Goal: Find specific page/section: Find specific page/section

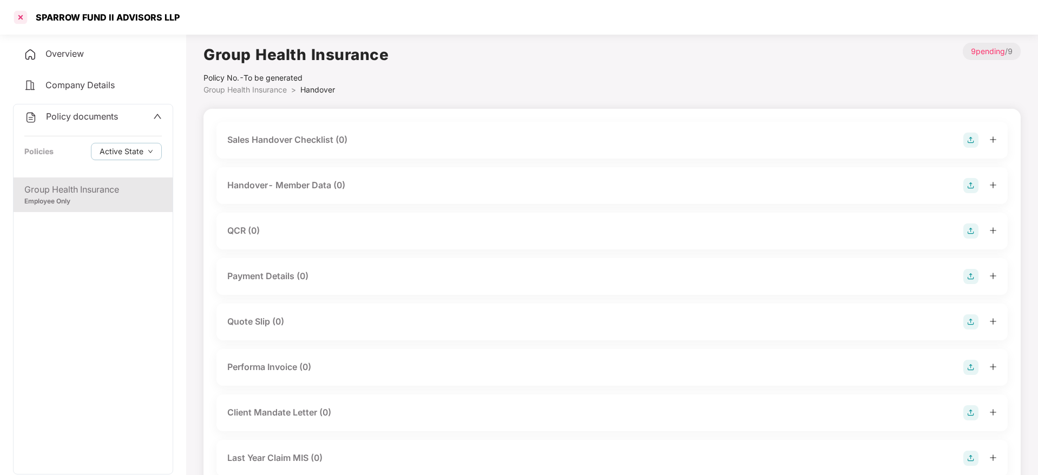
click at [26, 22] on div at bounding box center [20, 17] width 17 height 17
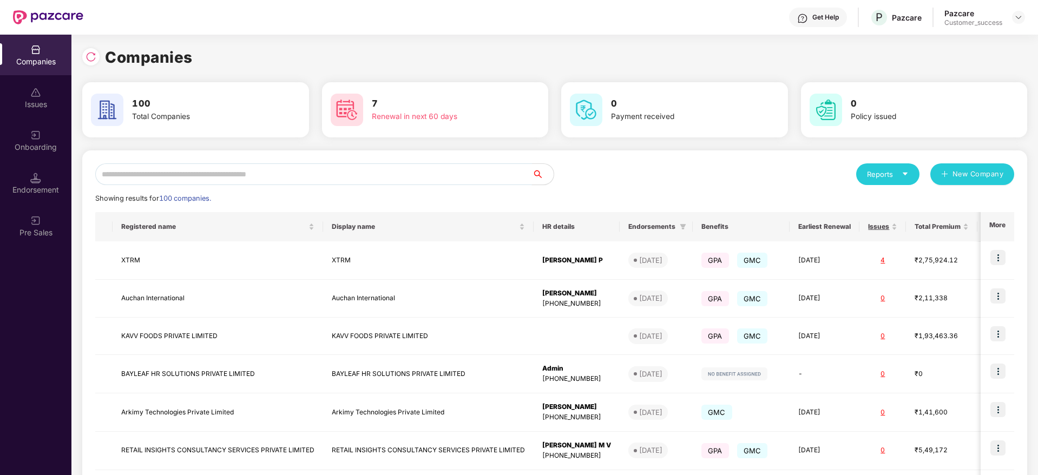
click at [118, 170] on input "text" at bounding box center [313, 174] width 437 height 22
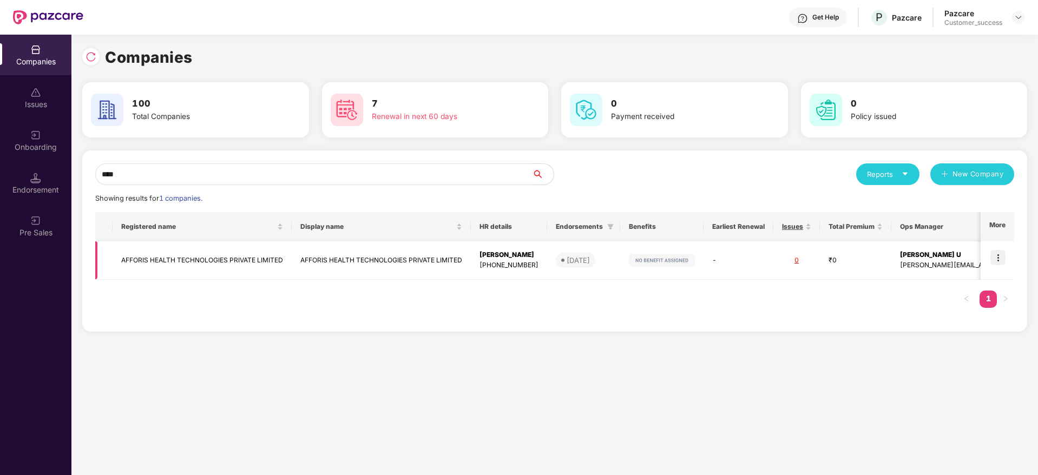
type input "****"
click at [173, 259] on td "AFFORIS HEALTH TECHNOLOGIES PRIVATE LIMITED" at bounding box center [202, 260] width 179 height 38
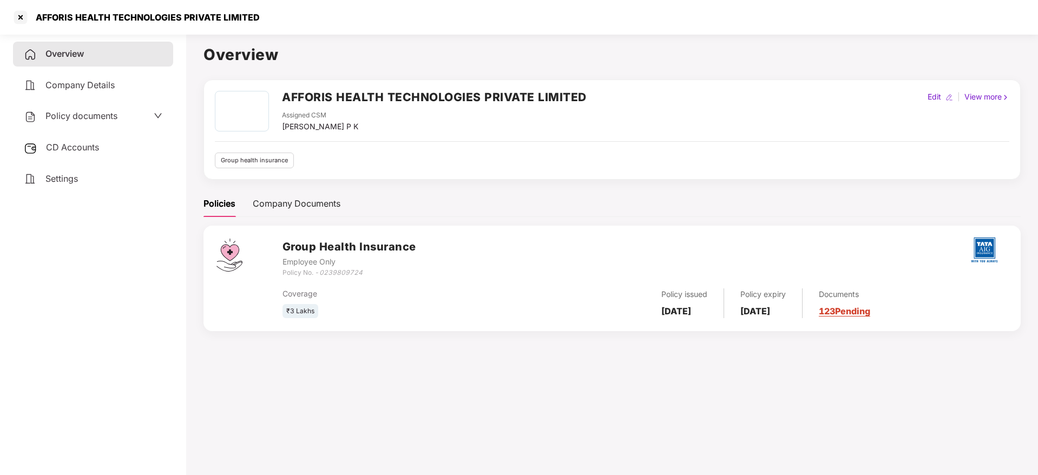
click at [97, 124] on div "Policy documents" at bounding box center [93, 116] width 160 height 25
click at [101, 118] on span "Policy documents" at bounding box center [81, 115] width 72 height 11
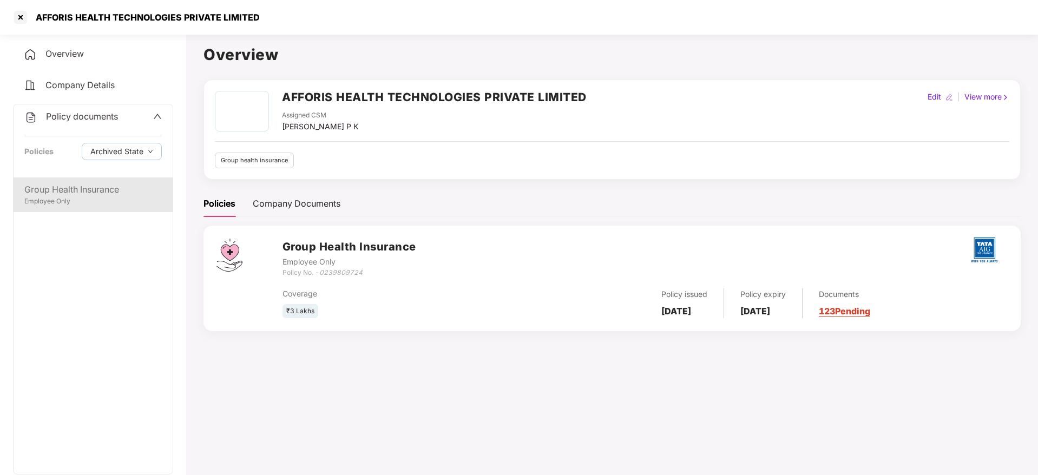
click at [101, 183] on div "Group Health Insurance" at bounding box center [92, 190] width 137 height 14
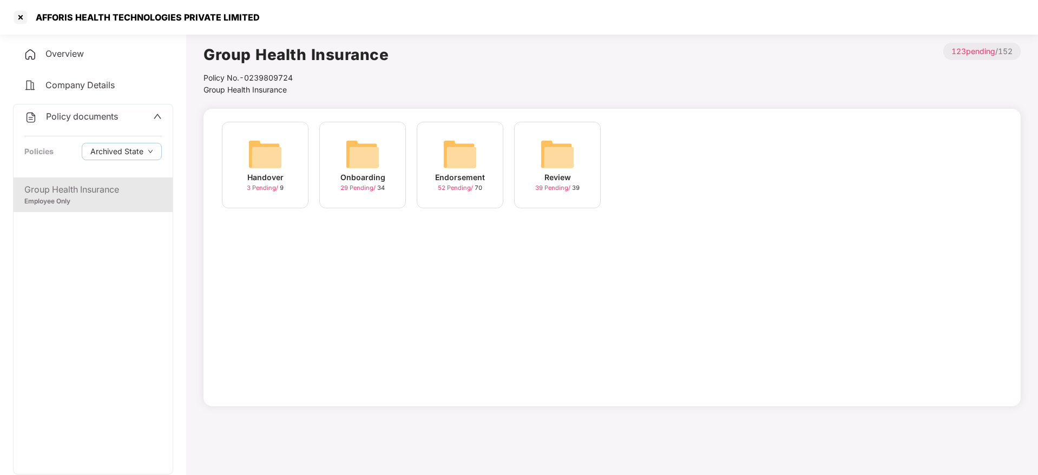
click at [271, 159] on img at bounding box center [265, 154] width 35 height 35
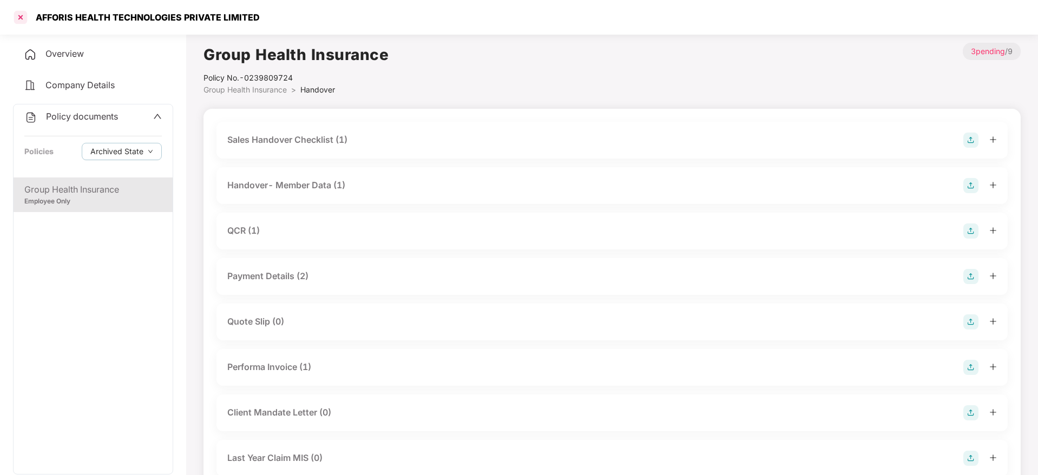
click at [20, 12] on div at bounding box center [20, 17] width 17 height 17
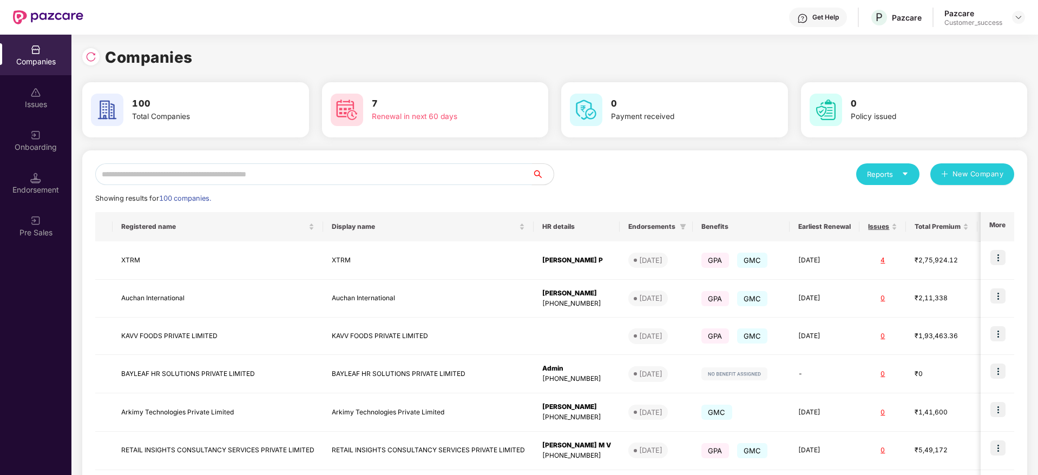
click at [194, 176] on input "text" at bounding box center [313, 174] width 437 height 22
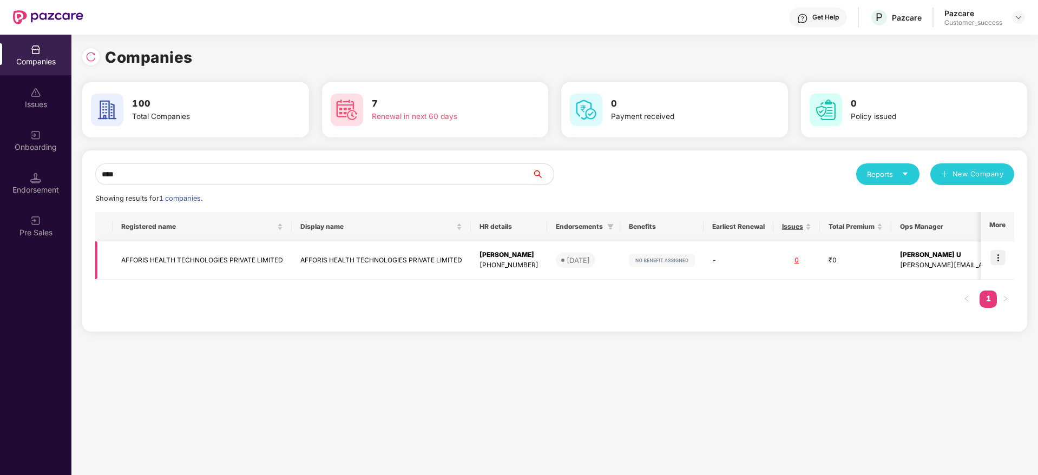
type input "****"
click at [169, 263] on td "AFFORIS HEALTH TECHNOLOGIES PRIVATE LIMITED" at bounding box center [202, 260] width 179 height 38
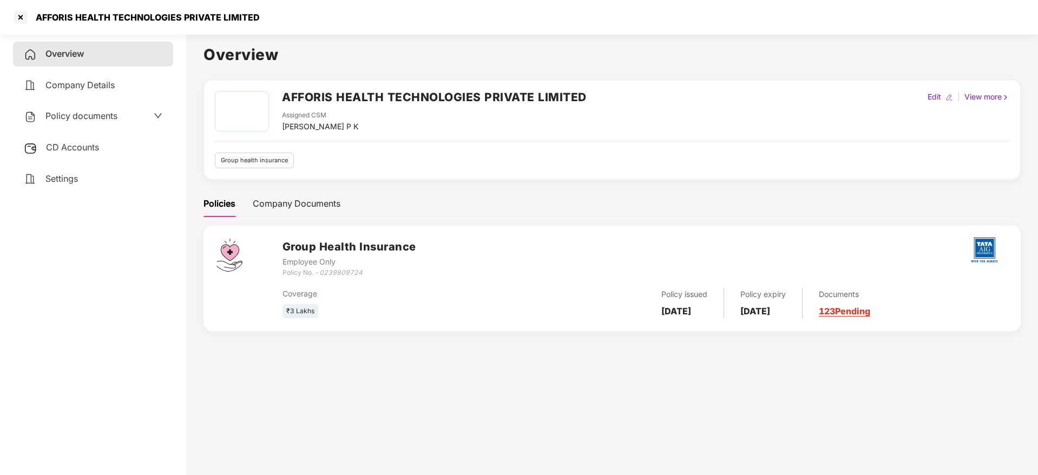
click at [88, 118] on span "Policy documents" at bounding box center [81, 115] width 72 height 11
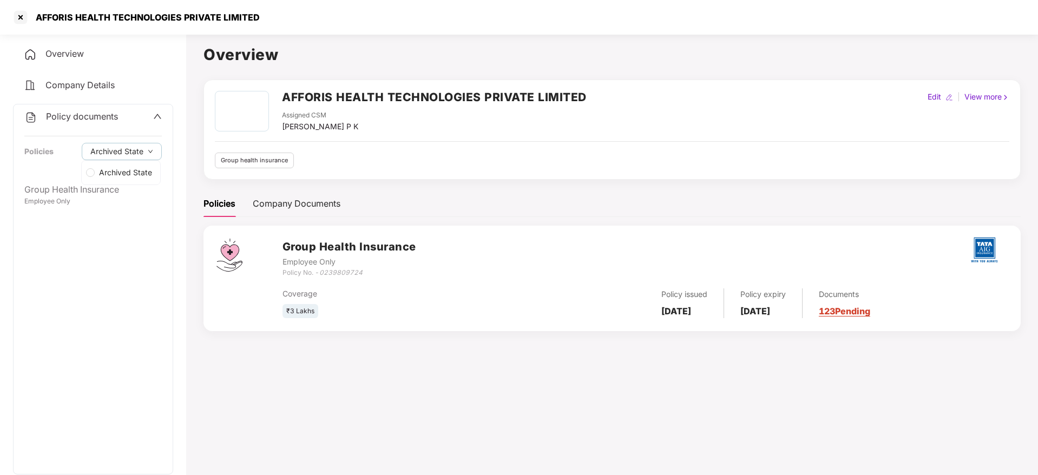
click at [98, 183] on div "Archived State" at bounding box center [121, 172] width 80 height 25
click at [94, 197] on div "Employee Only" at bounding box center [92, 201] width 137 height 10
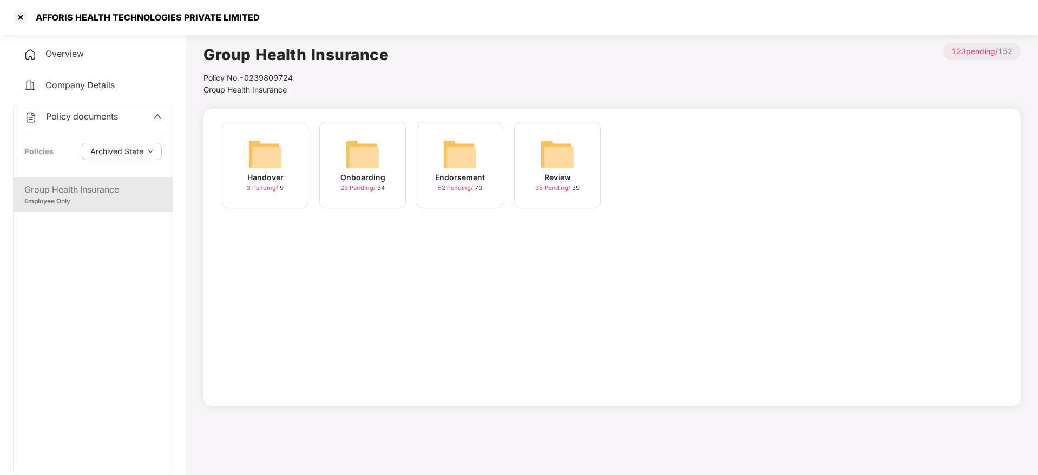
click at [336, 195] on div "Onboarding 29 Pending / 34" at bounding box center [362, 165] width 87 height 87
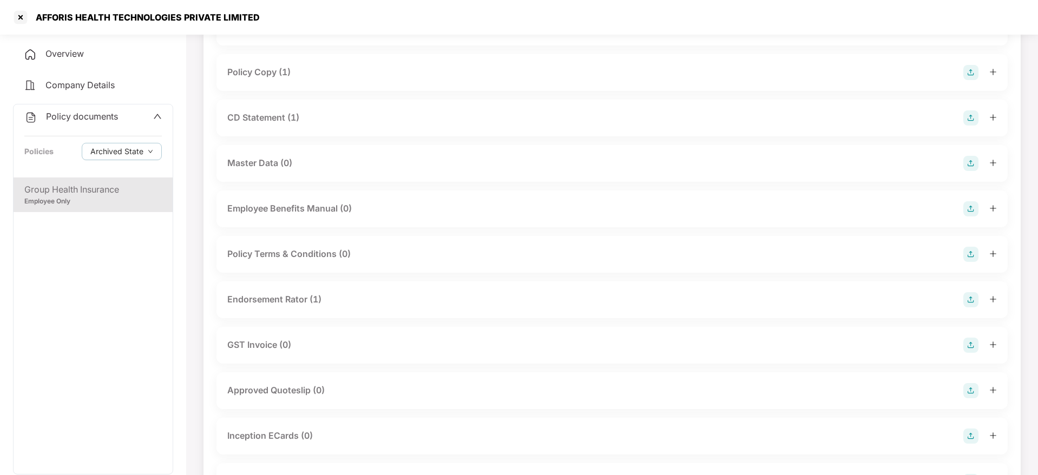
scroll to position [114, 0]
click at [301, 300] on div "Endorsement Rator (1)" at bounding box center [274, 299] width 94 height 14
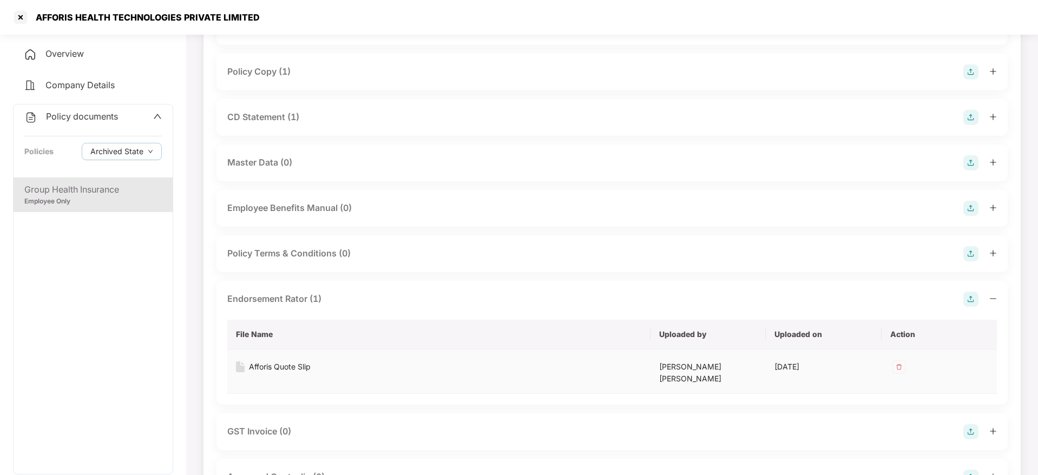
click at [295, 371] on div "Afforis Quote Slip" at bounding box center [280, 367] width 62 height 12
click at [21, 17] on div at bounding box center [20, 17] width 17 height 17
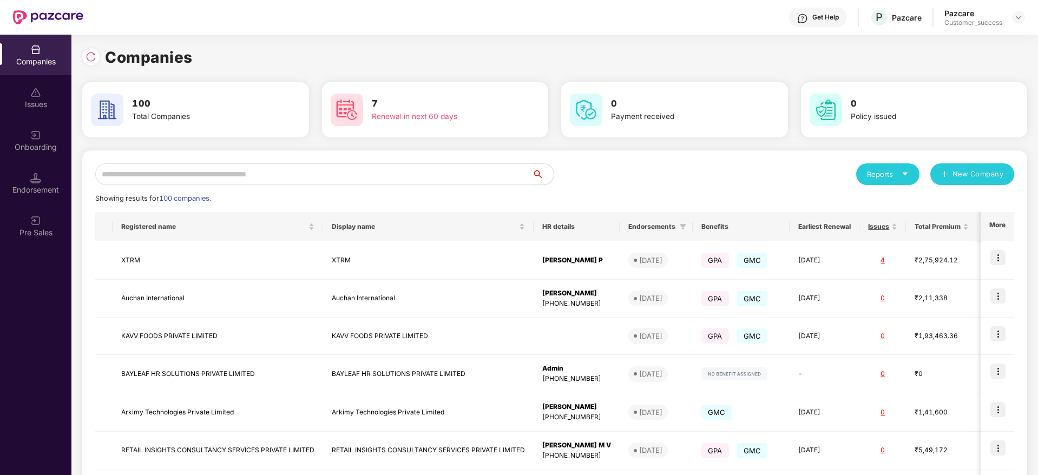
scroll to position [0, 0]
click at [210, 183] on input "text" at bounding box center [313, 174] width 437 height 22
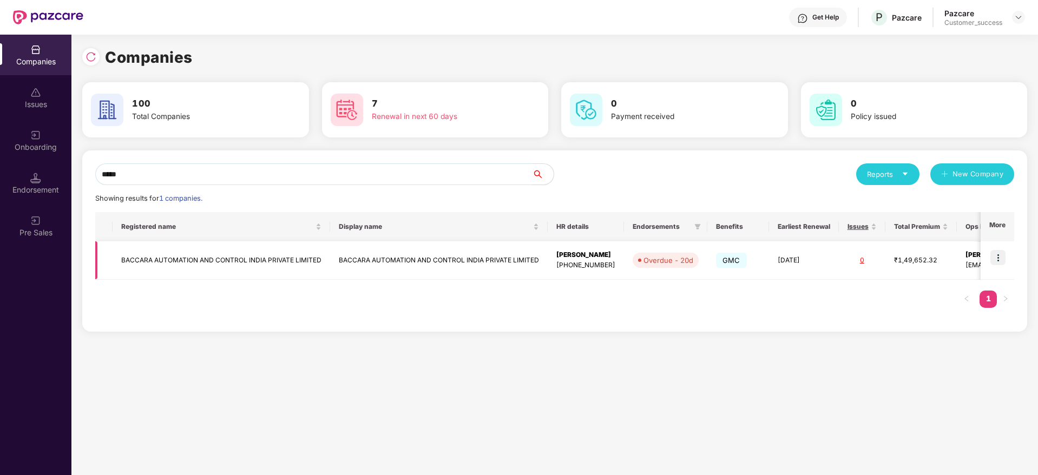
type input "*****"
click at [153, 267] on td "BACCARA AUTOMATION AND CONTROL INDIA PRIVATE LIMITED" at bounding box center [222, 260] width 218 height 38
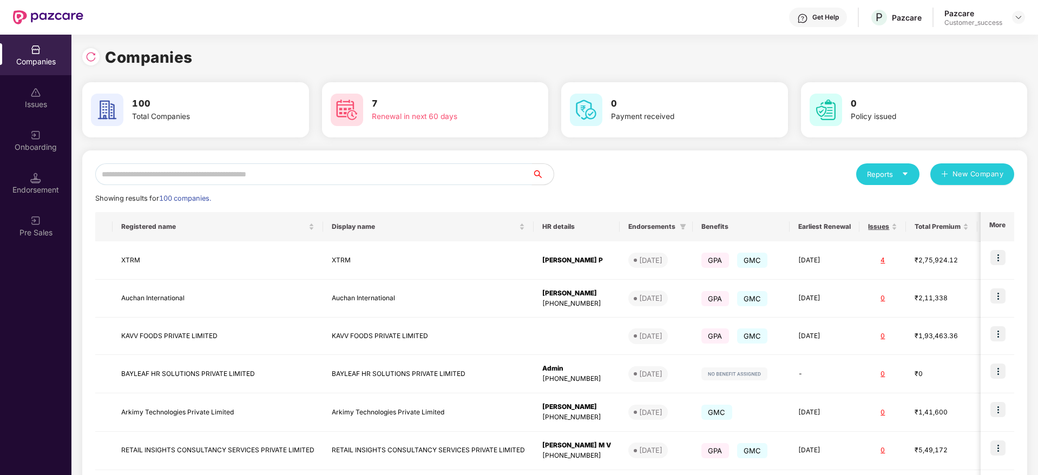
click at [157, 174] on input "text" at bounding box center [313, 174] width 437 height 22
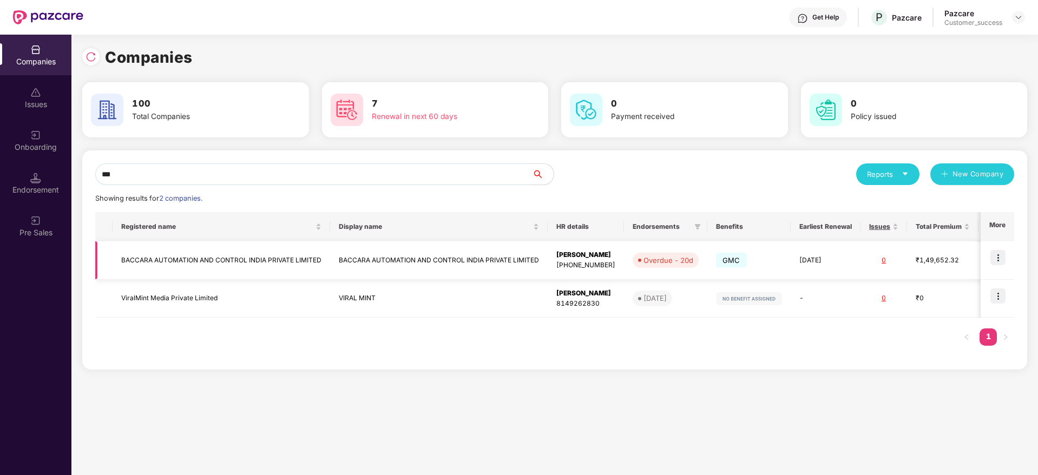
type input "***"
click at [998, 264] on img at bounding box center [997, 257] width 15 height 15
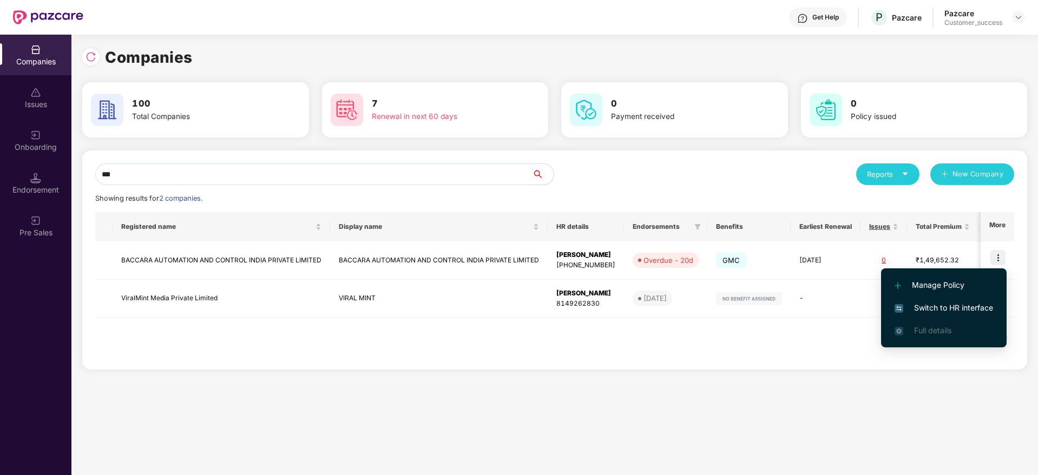
click at [920, 306] on span "Switch to HR interface" at bounding box center [943, 308] width 98 height 12
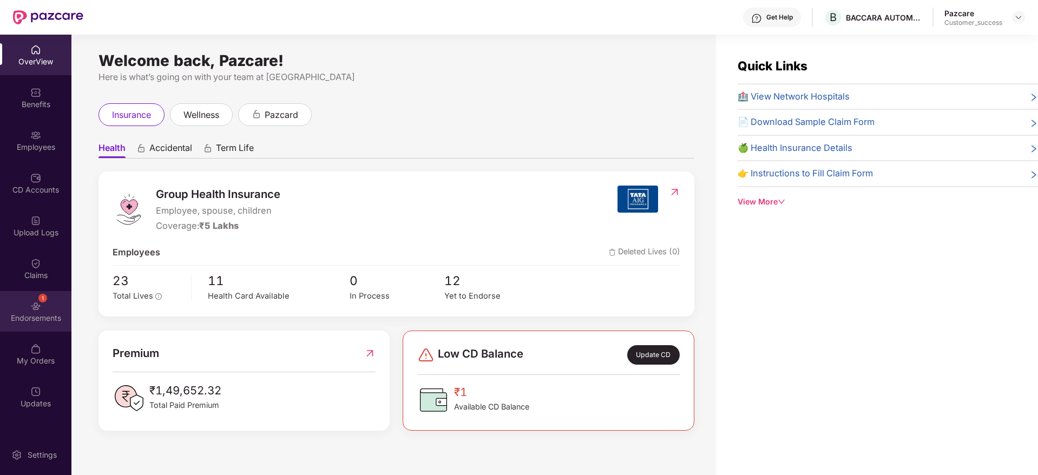
click at [39, 298] on div "1" at bounding box center [42, 298] width 9 height 9
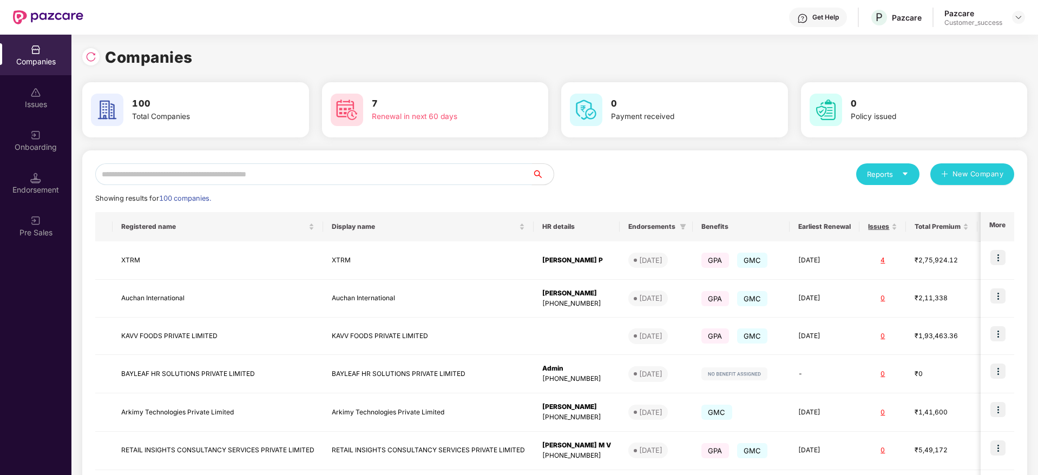
click at [147, 175] on input "text" at bounding box center [313, 174] width 437 height 22
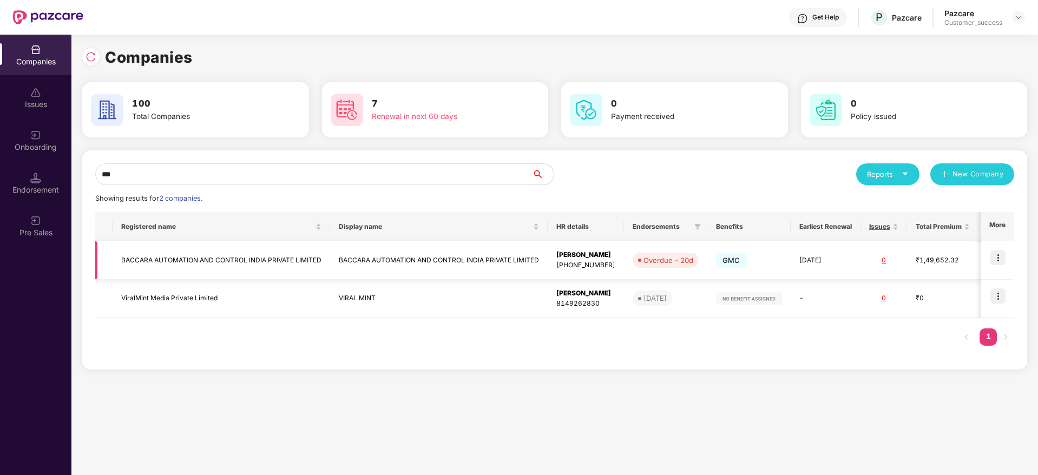
type input "***"
click at [504, 267] on td "BACCARA AUTOMATION AND CONTROL INDIA PRIVATE LIMITED" at bounding box center [439, 260] width 218 height 38
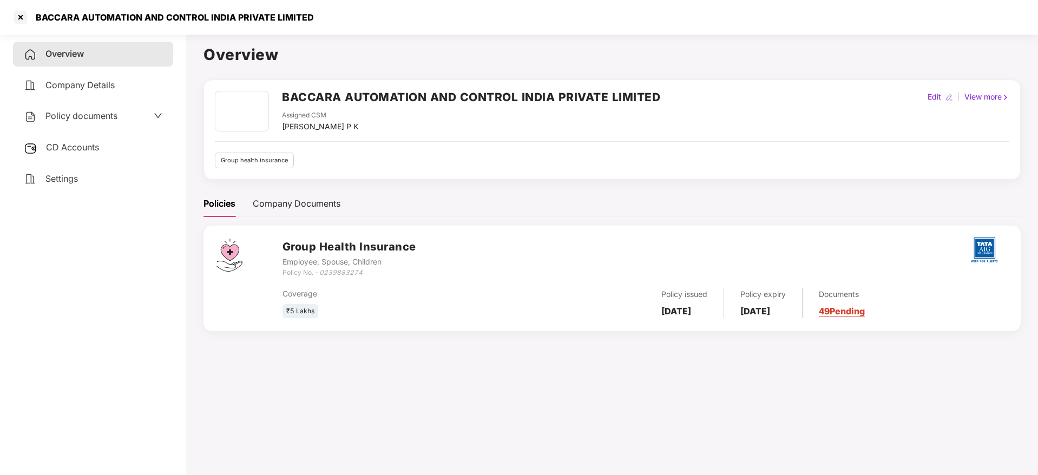
click at [94, 115] on span "Policy documents" at bounding box center [81, 115] width 72 height 11
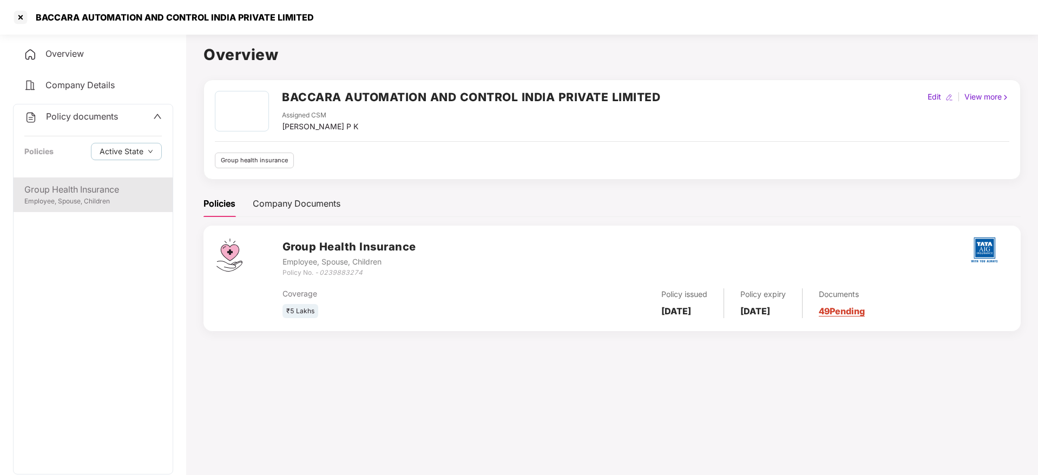
click at [73, 185] on div "Group Health Insurance" at bounding box center [92, 190] width 137 height 14
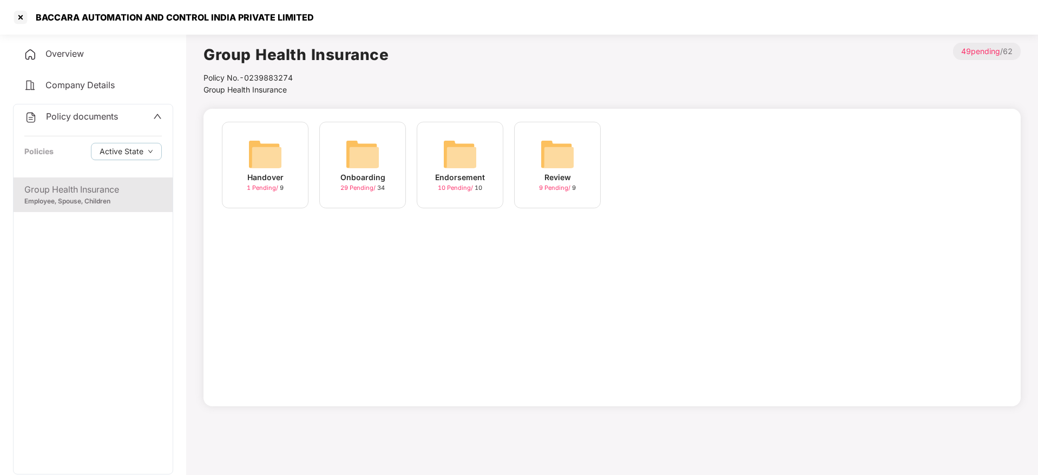
click at [372, 155] on img at bounding box center [362, 154] width 35 height 35
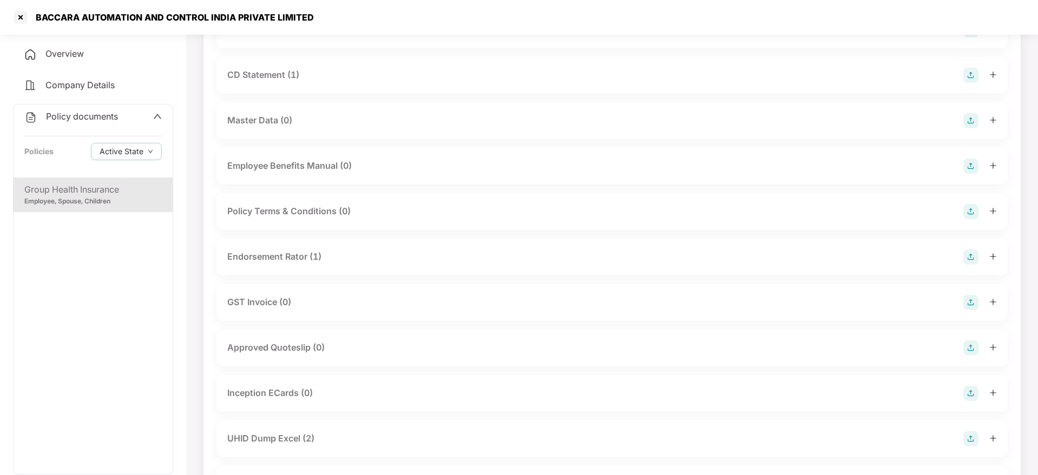
scroll to position [157, 0]
click at [274, 254] on div "Endorsement Rator (1)" at bounding box center [274, 255] width 94 height 14
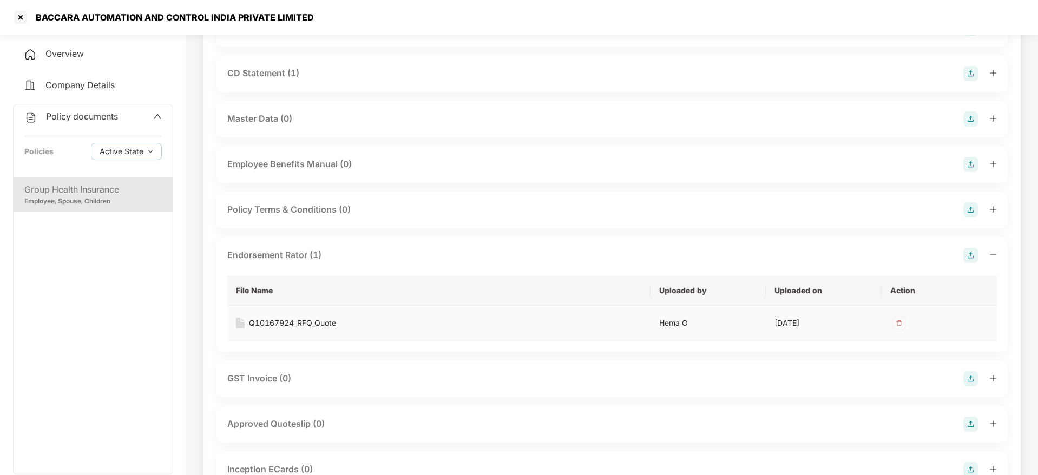
click at [321, 323] on div "Q10167924_RFQ_Quote" at bounding box center [292, 323] width 87 height 12
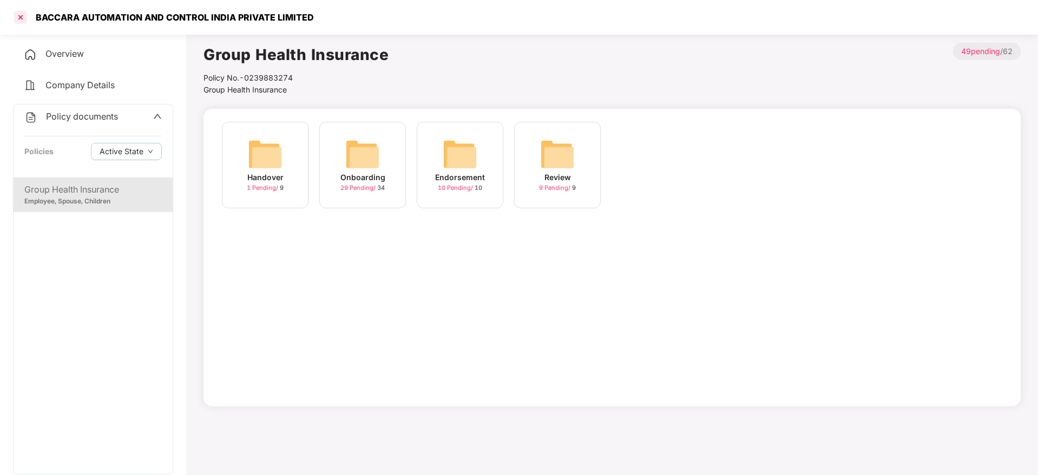
click at [18, 20] on div at bounding box center [20, 17] width 17 height 17
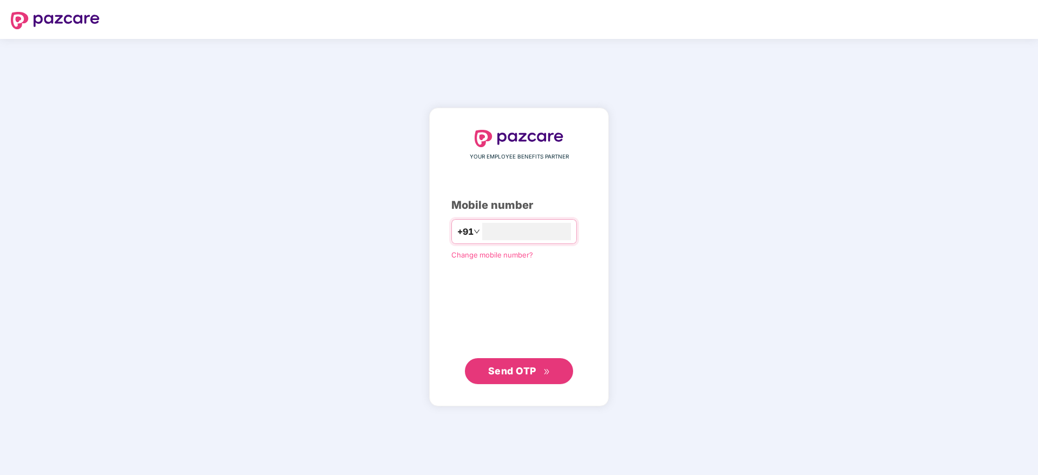
type input "**********"
click at [527, 366] on span "Send OTP" at bounding box center [512, 370] width 48 height 11
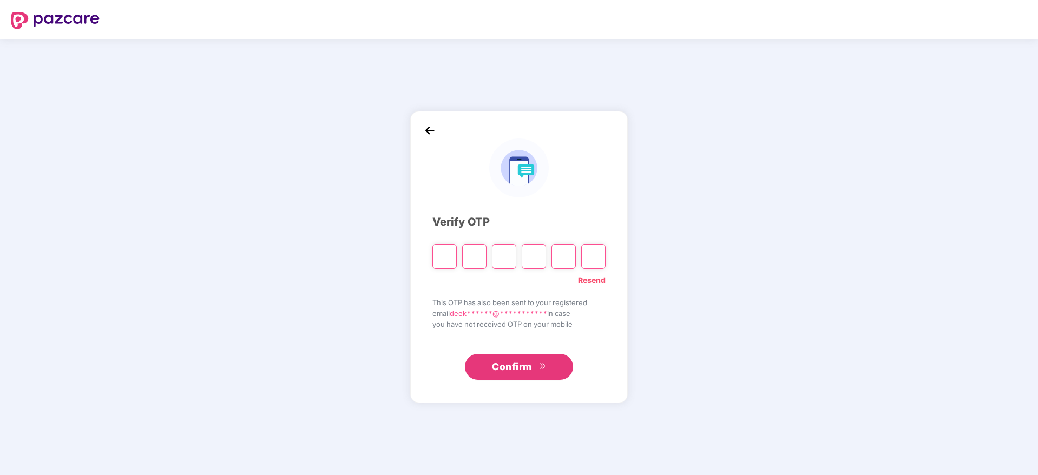
paste input "*"
type input "*"
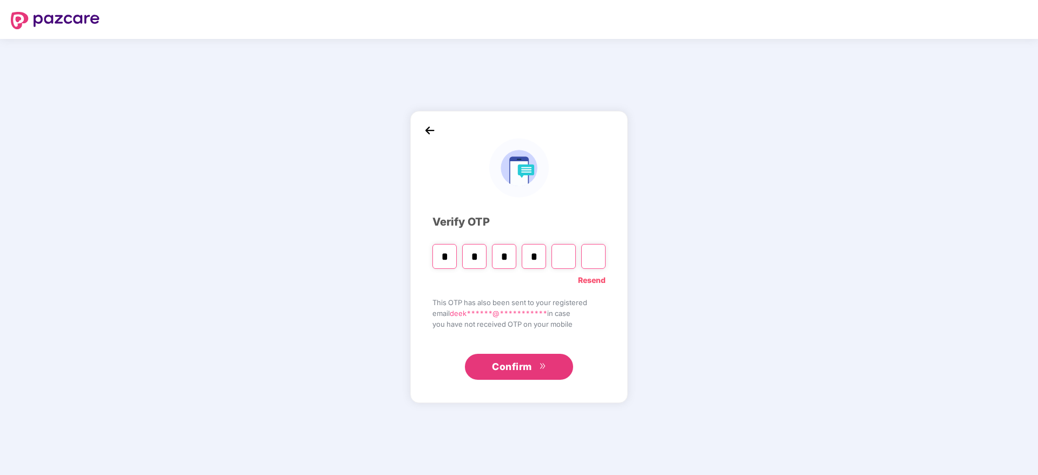
type input "*"
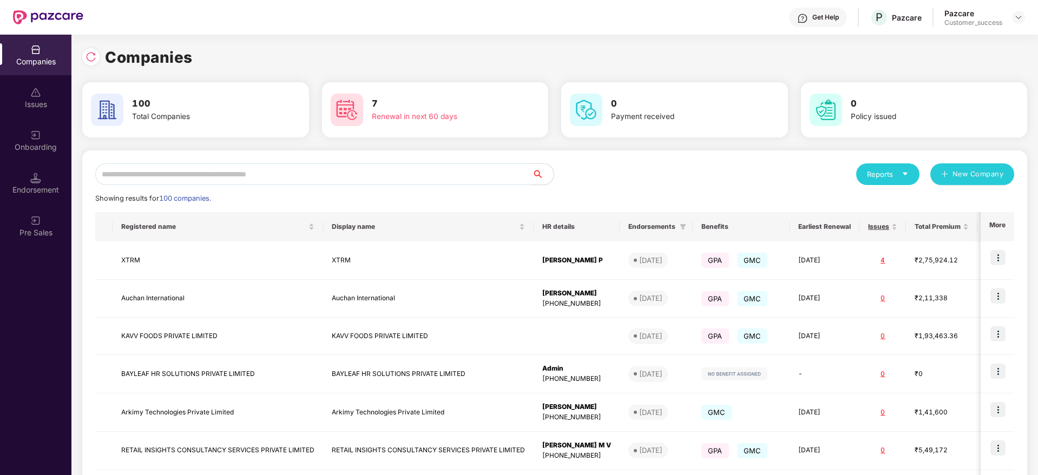
click at [340, 170] on input "text" at bounding box center [313, 174] width 437 height 22
